Goal: Check status: Check status

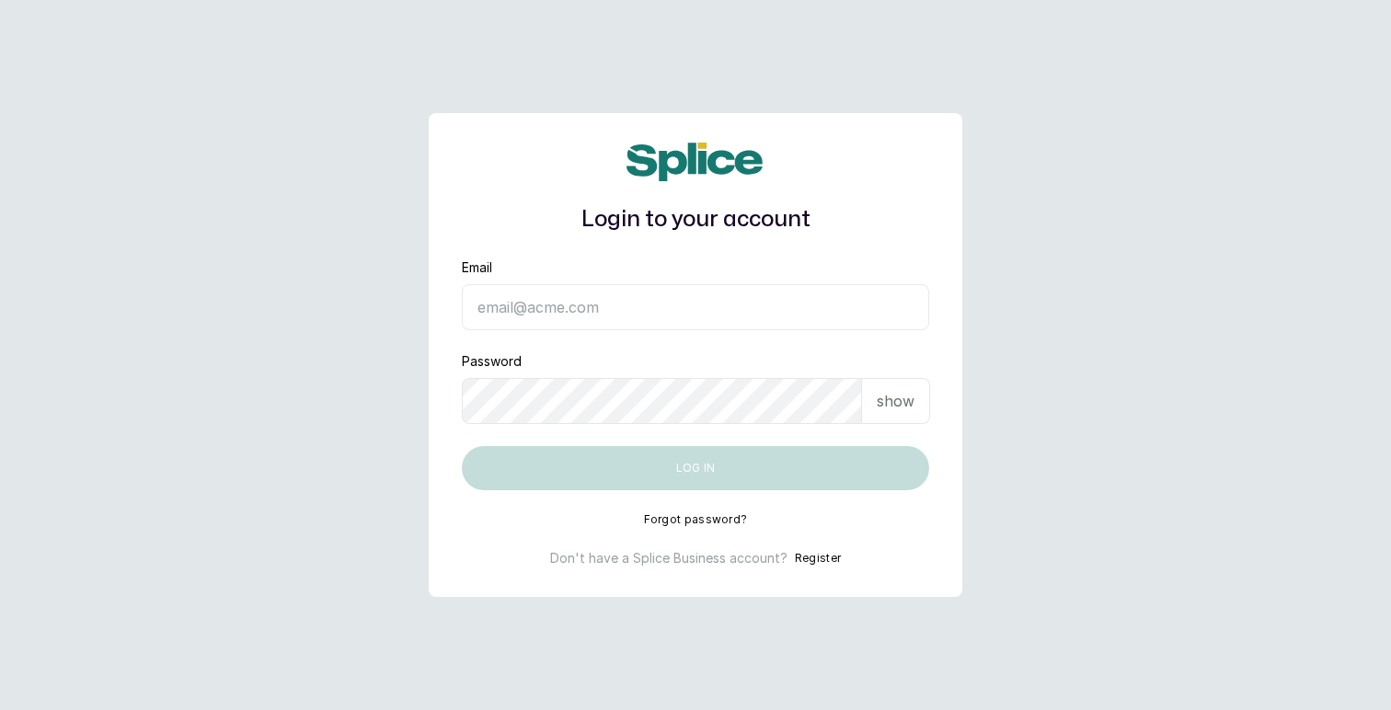
click at [638, 308] on input "Email" at bounding box center [695, 307] width 467 height 46
type input "layo@withsplice.com"
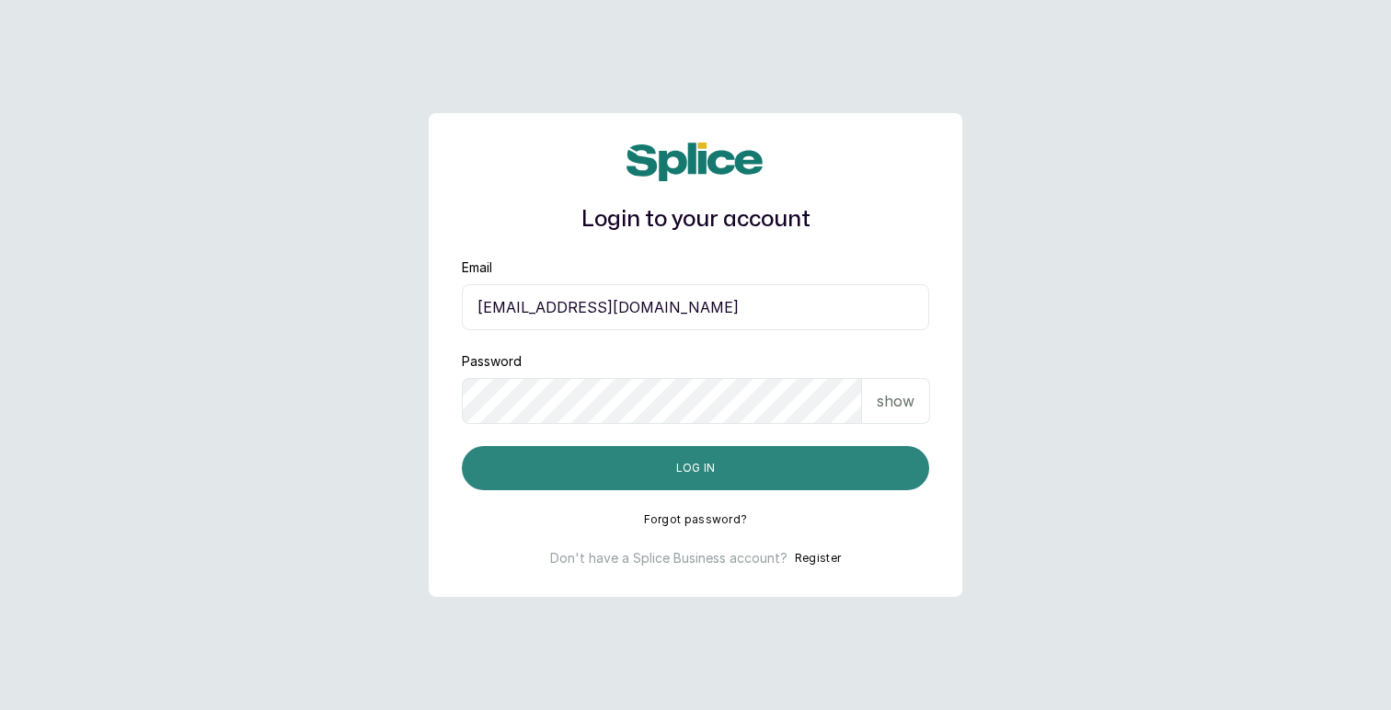
click at [706, 469] on button "Log in" at bounding box center [695, 468] width 467 height 44
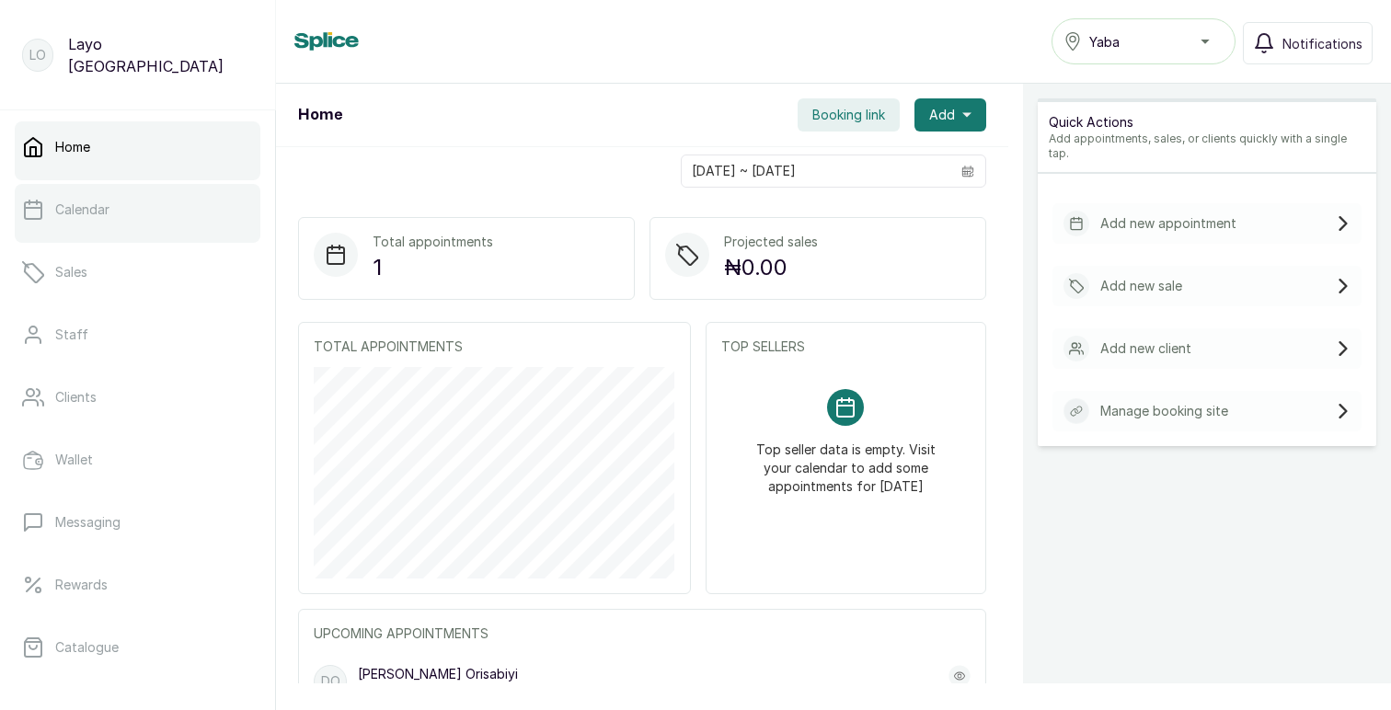
click at [106, 220] on link "Calendar" at bounding box center [138, 210] width 246 height 52
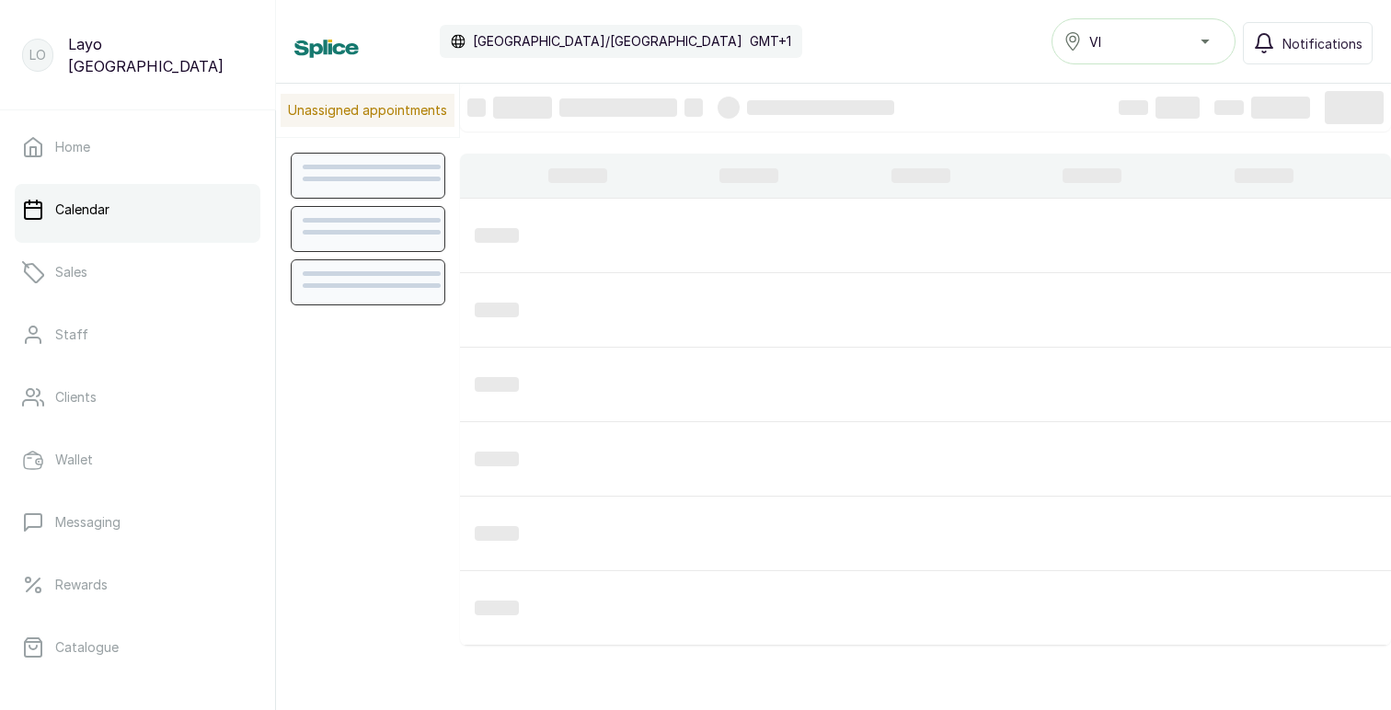
scroll to position [619, 0]
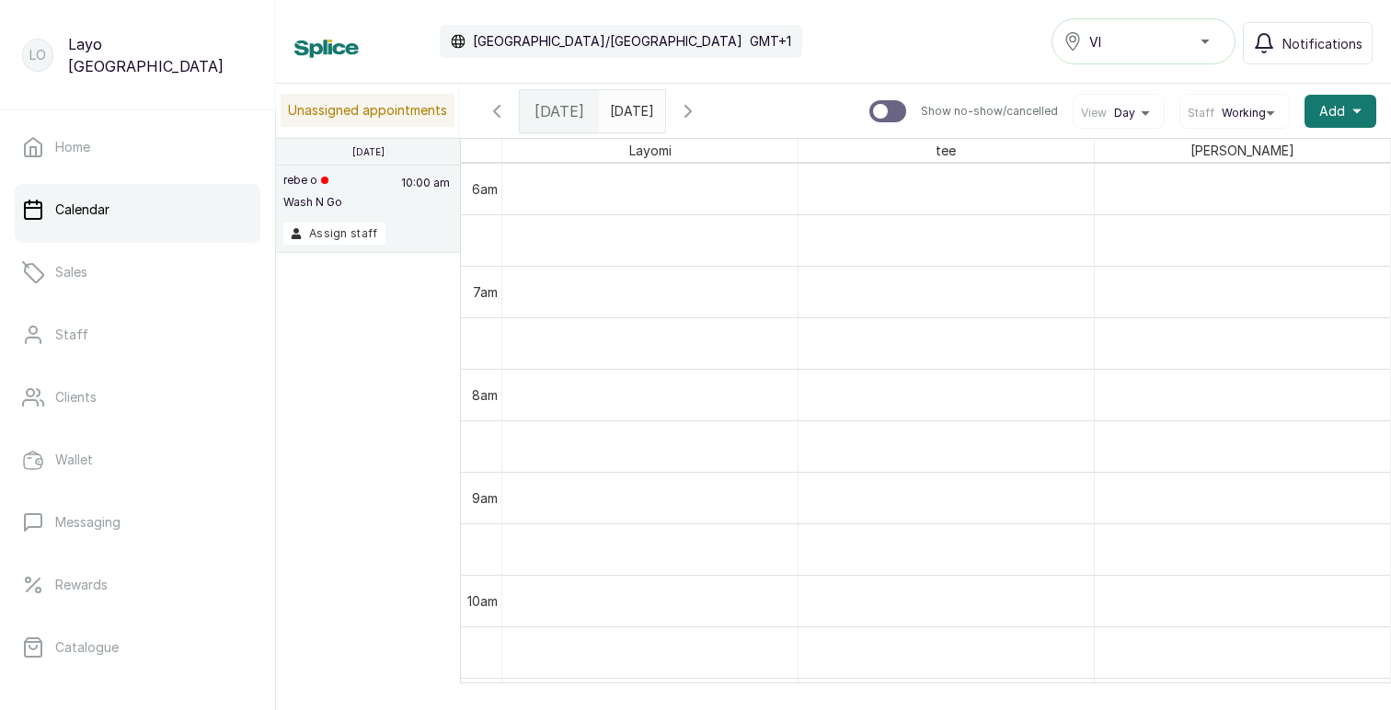
click at [496, 112] on icon "button" at bounding box center [497, 111] width 6 height 11
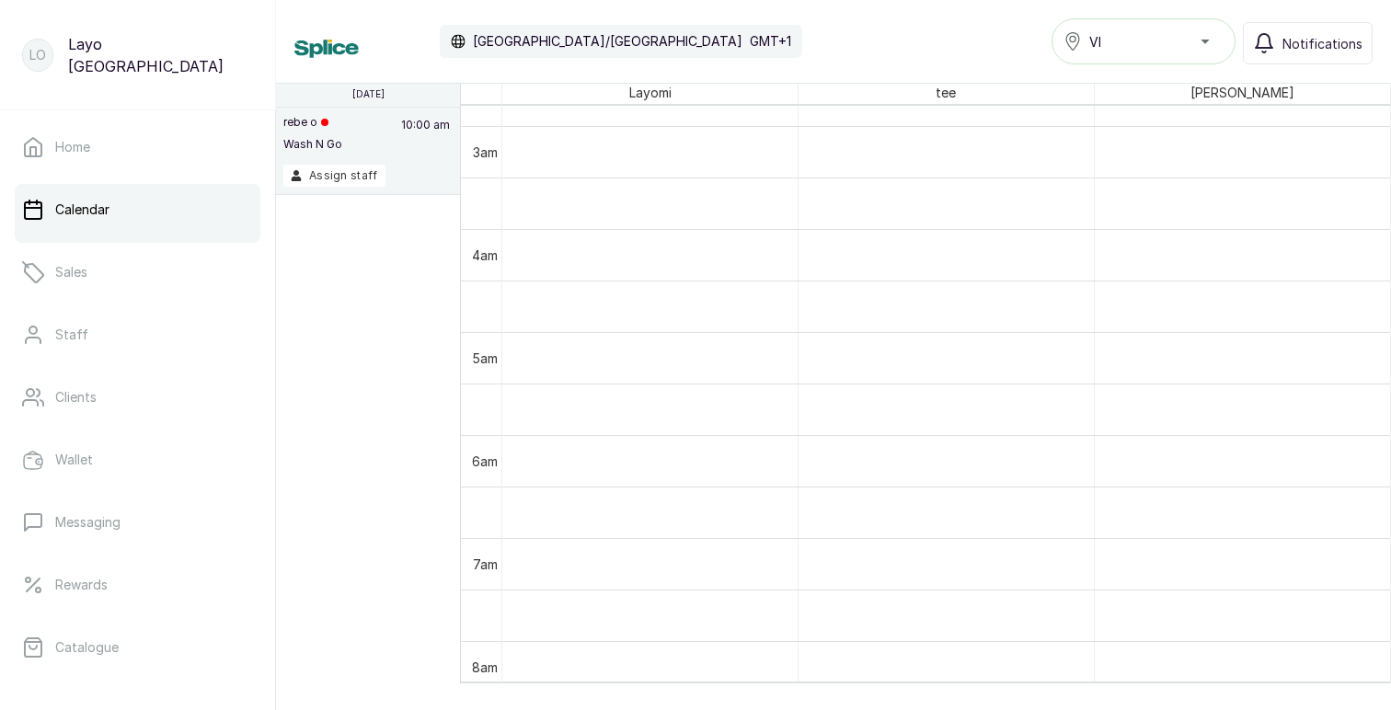
scroll to position [0, 0]
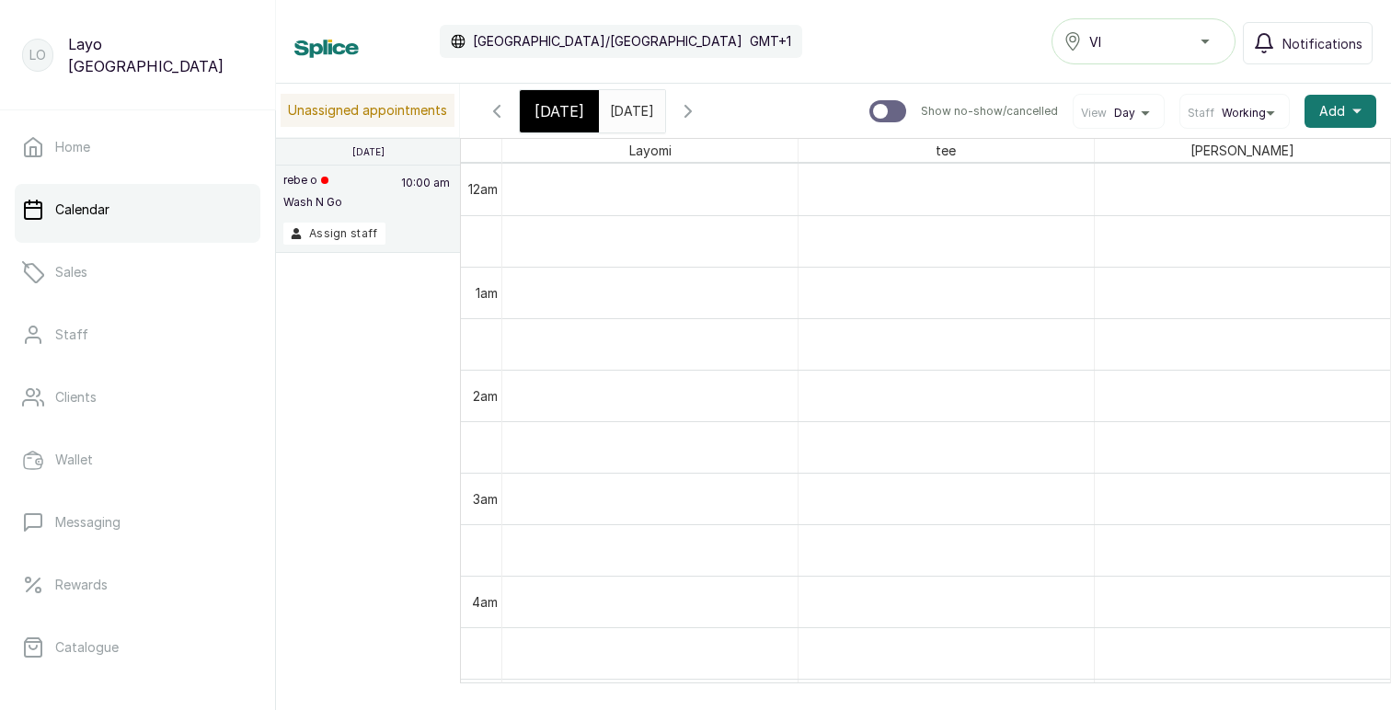
click at [1250, 107] on span "Working" at bounding box center [1244, 113] width 44 height 15
click at [1215, 198] on span "All" at bounding box center [1234, 199] width 79 height 15
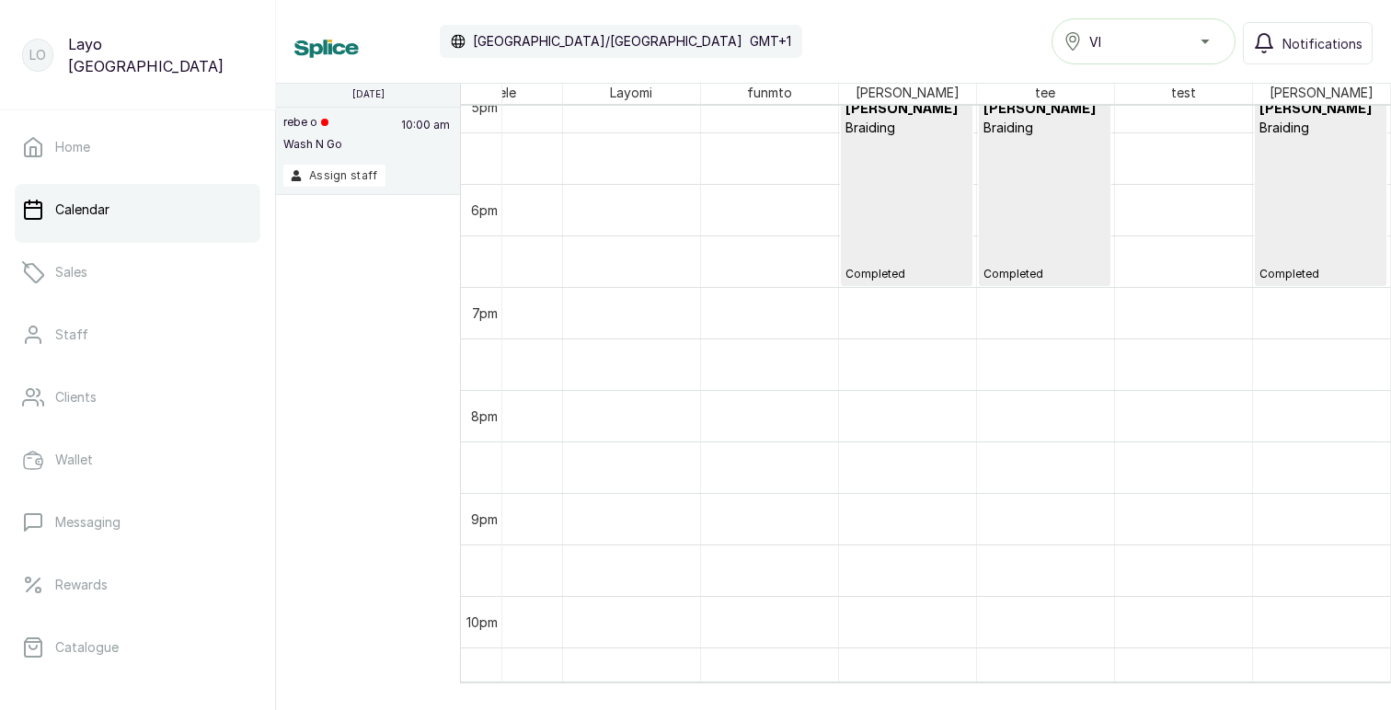
click at [1056, 228] on p "Completed" at bounding box center [1044, 209] width 122 height 144
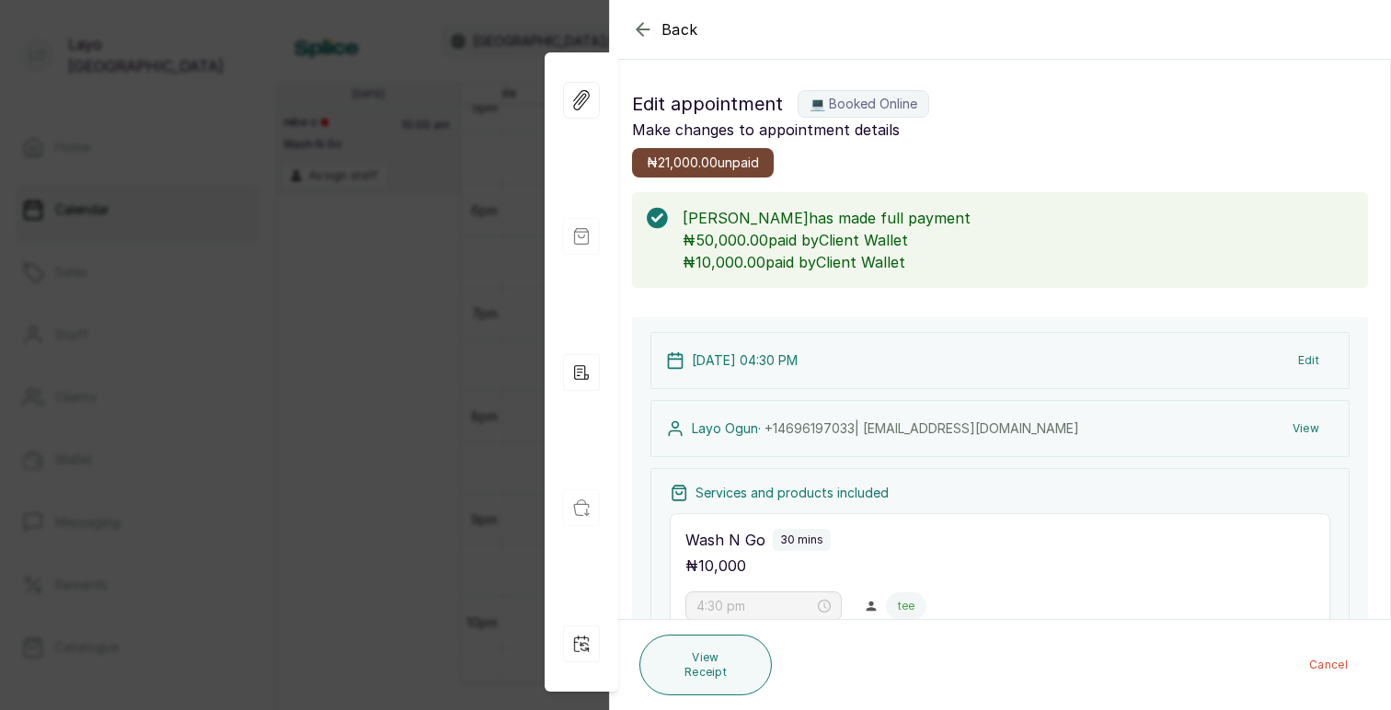
click at [686, 159] on span "₦21,000.00 unpaid" at bounding box center [703, 163] width 112 height 18
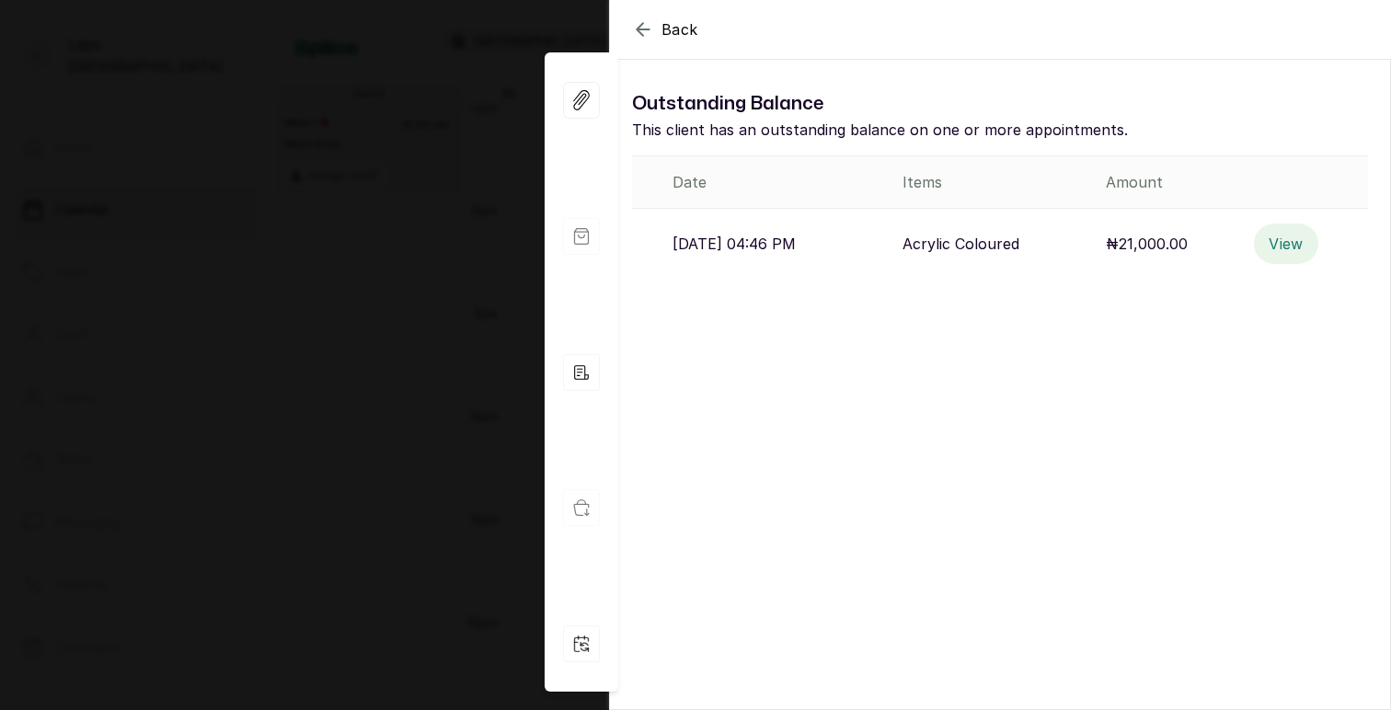
click at [1305, 247] on button "View" at bounding box center [1286, 244] width 64 height 40
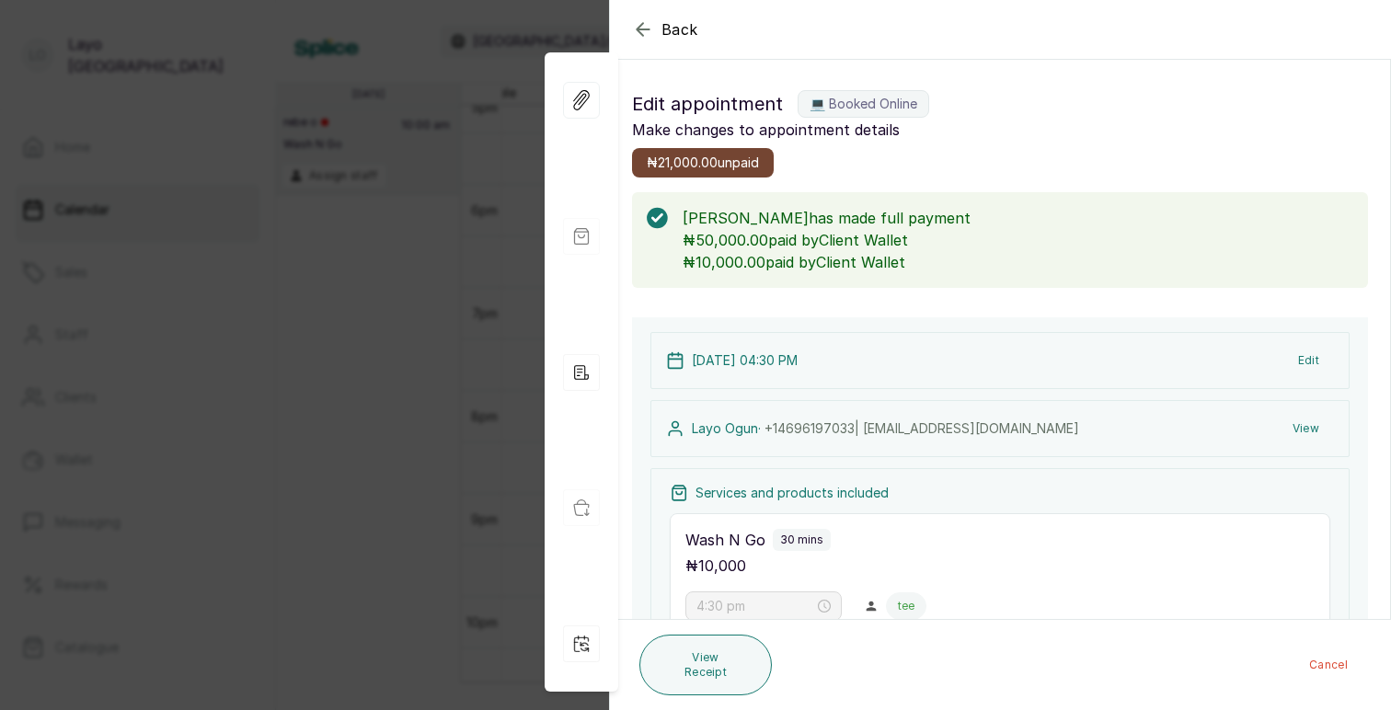
click at [740, 165] on span "₦21,000.00 unpaid" at bounding box center [703, 163] width 112 height 18
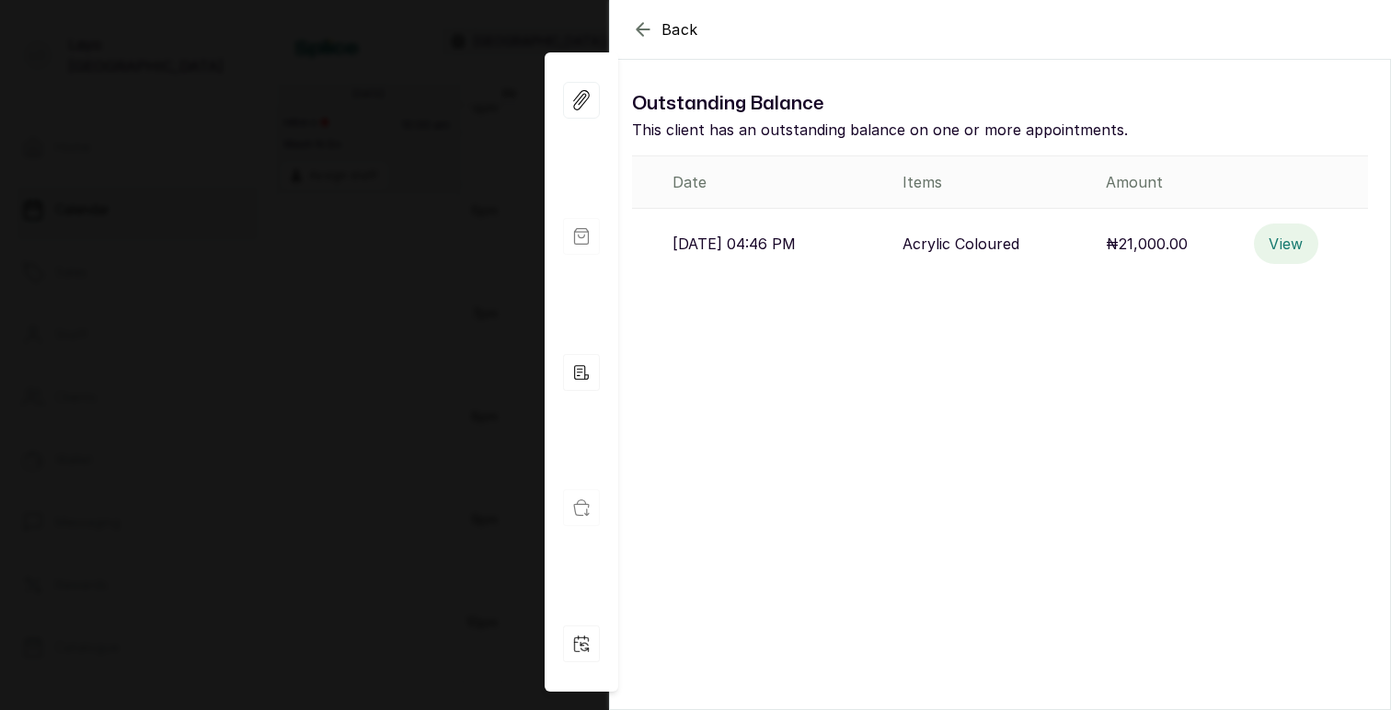
click at [1291, 245] on button "View" at bounding box center [1286, 244] width 64 height 40
